Goal: Task Accomplishment & Management: Manage account settings

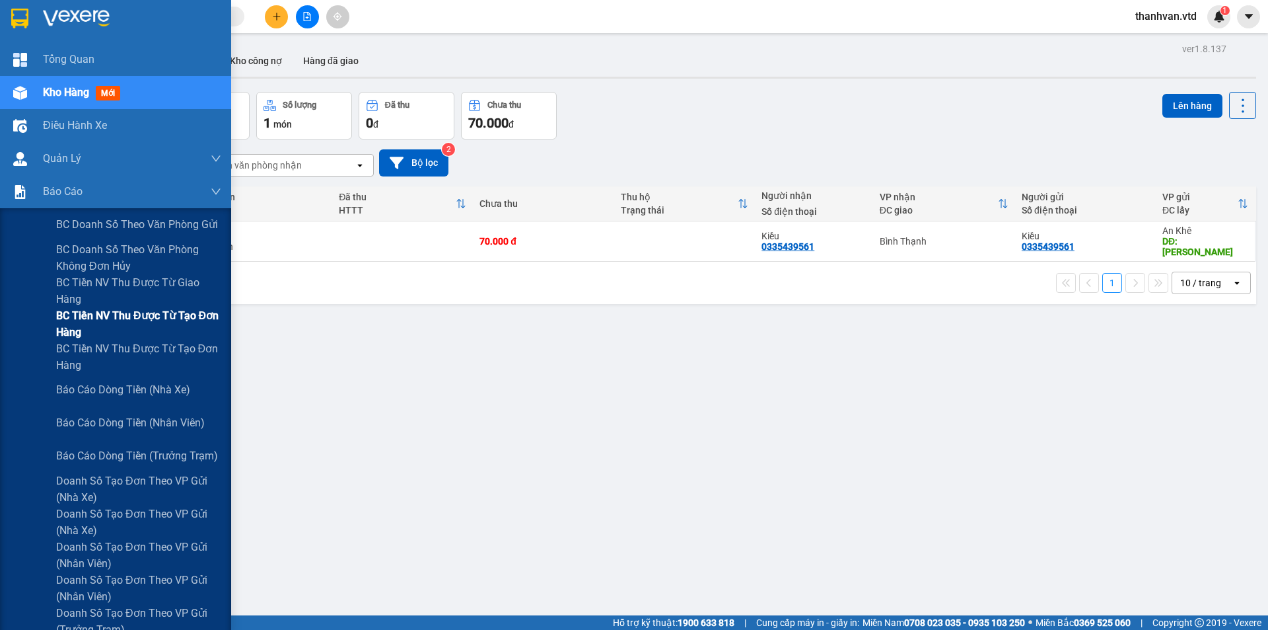
click at [172, 318] on span "BC Tiền NV thu được từ tạo đơn hàng" at bounding box center [138, 323] width 165 height 33
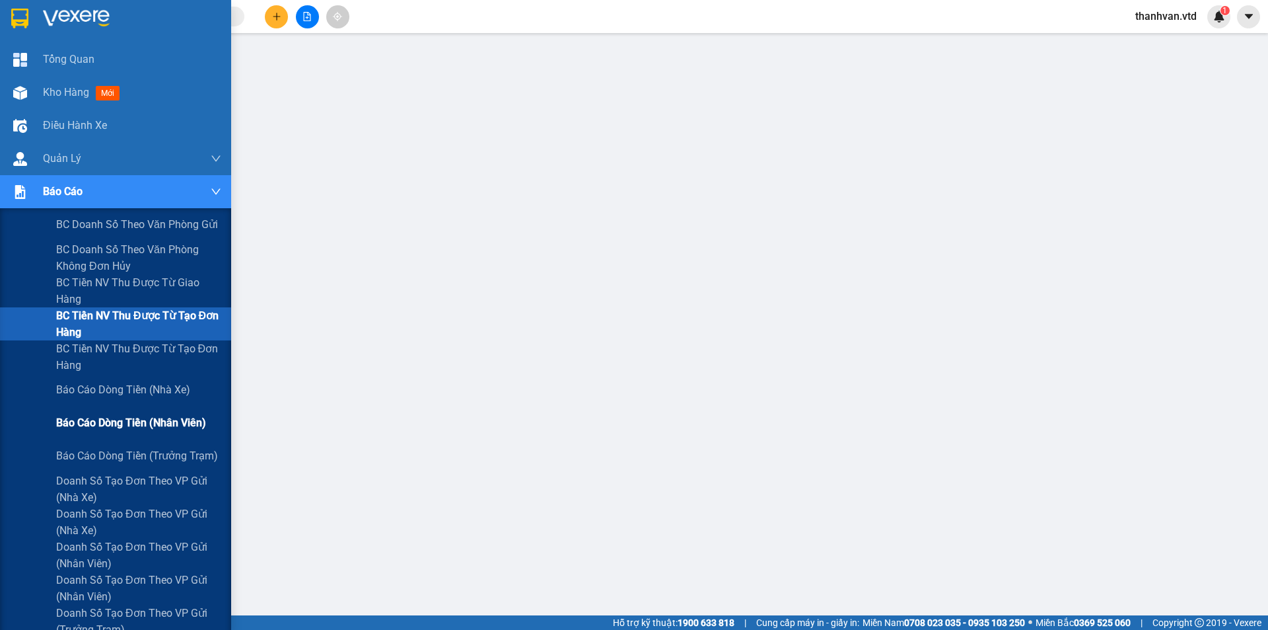
click at [141, 425] on span "Báo cáo dòng tiền (nhân viên)" at bounding box center [131, 422] width 150 height 17
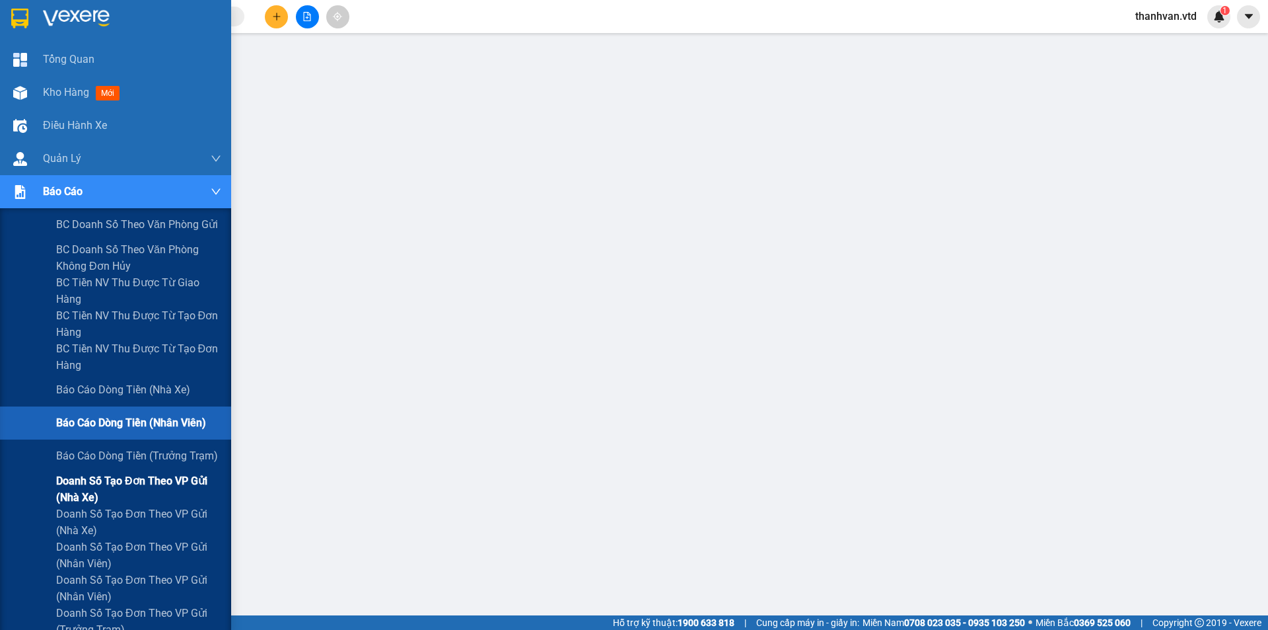
click at [155, 476] on span "Doanh số tạo đơn theo VP gửi (nhà xe)" at bounding box center [138, 488] width 165 height 33
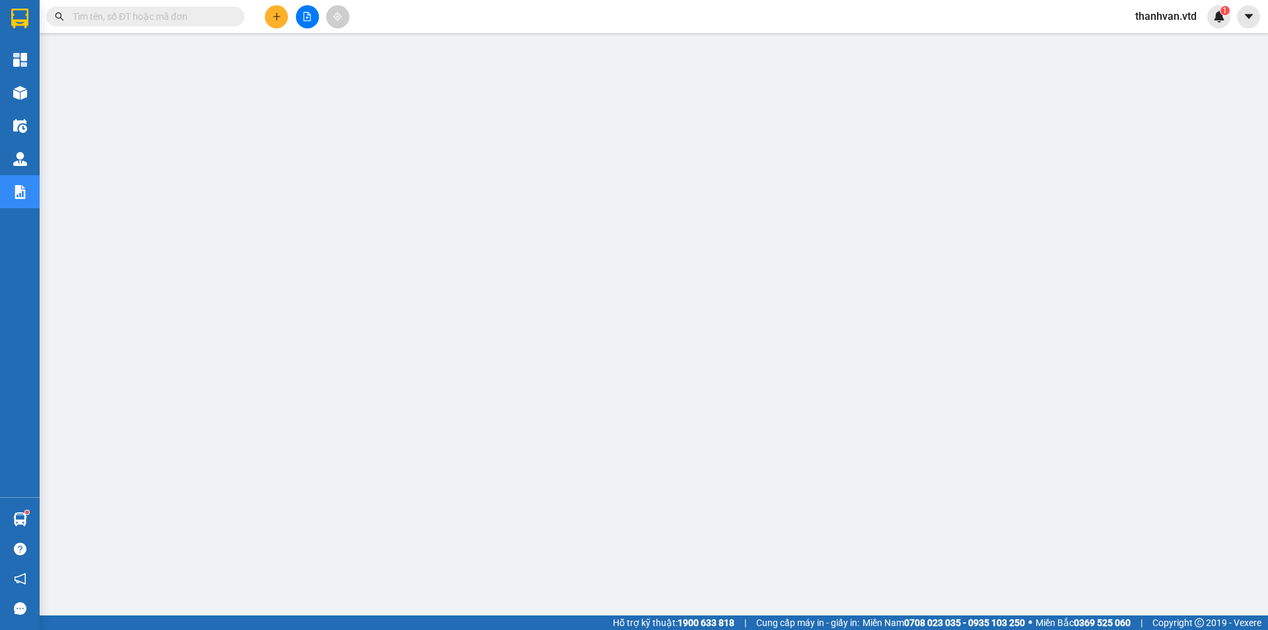
click at [1177, 17] on span "thanhvan.vtd" at bounding box center [1166, 16] width 83 height 17
click at [1168, 38] on span "Đăng xuất" at bounding box center [1172, 41] width 55 height 15
